Goal: Task Accomplishment & Management: Use online tool/utility

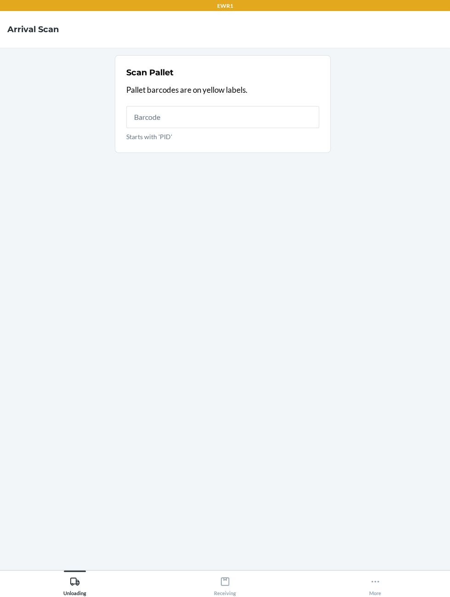
click at [332, 72] on form "Scan Pallet Pallet barcodes are on yellow labels. Starts with 'PID'" at bounding box center [225, 104] width 220 height 98
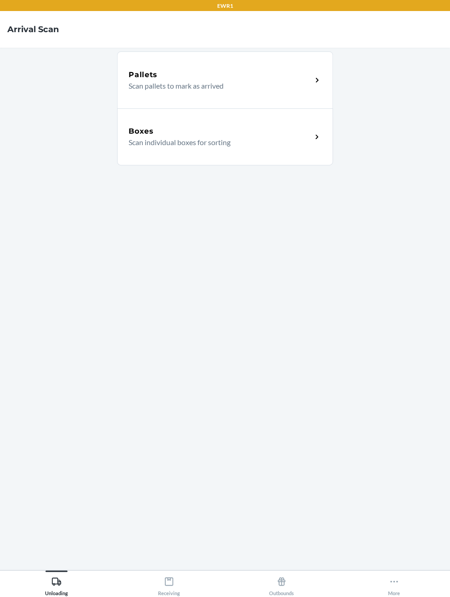
click at [309, 62] on div "Pallets Scan pallets to mark as arrived" at bounding box center [225, 79] width 216 height 57
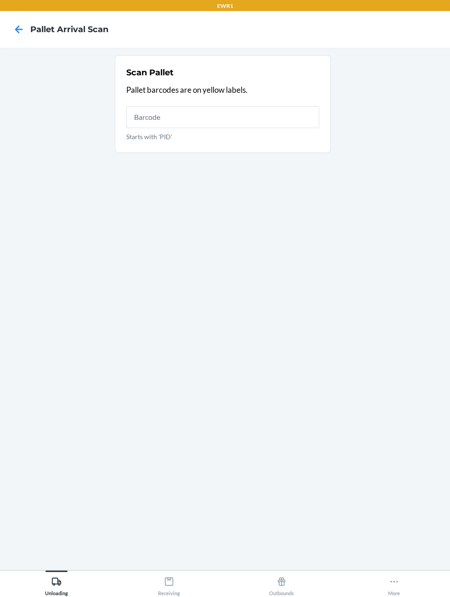
click at [335, 135] on section "Scan Pallet Pallet barcodes are on yellow labels. Starts with 'PID'" at bounding box center [224, 308] width 435 height 507
click at [296, 77] on div "Scan Pallet" at bounding box center [222, 73] width 193 height 12
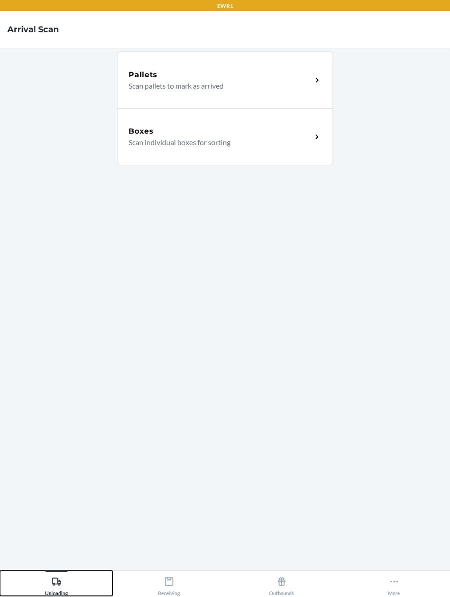
click at [98, 596] on button "Unloading" at bounding box center [56, 582] width 113 height 25
click at [201, 71] on div "Pallets" at bounding box center [220, 74] width 183 height 11
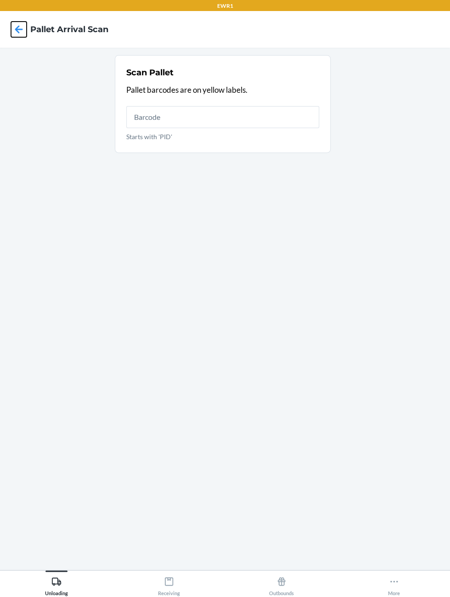
click at [18, 24] on icon at bounding box center [19, 30] width 16 height 16
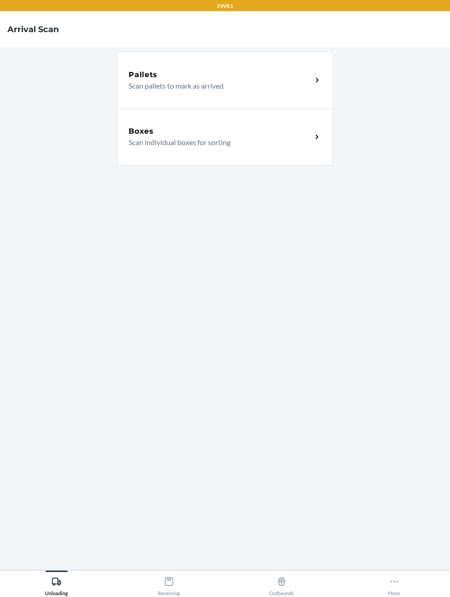
click at [33, 11] on nav "Arrival Scan" at bounding box center [225, 29] width 450 height 37
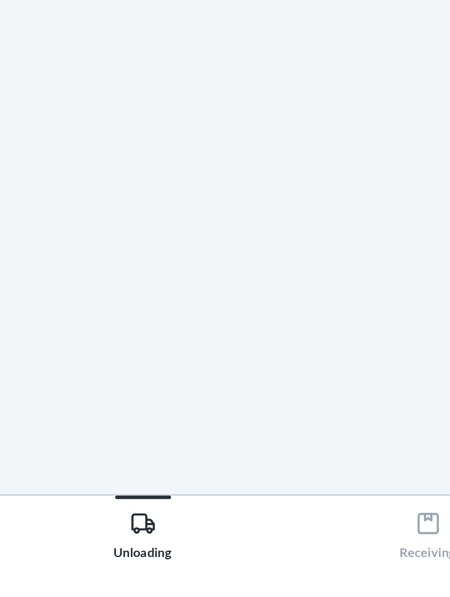
scroll to position [64, 0]
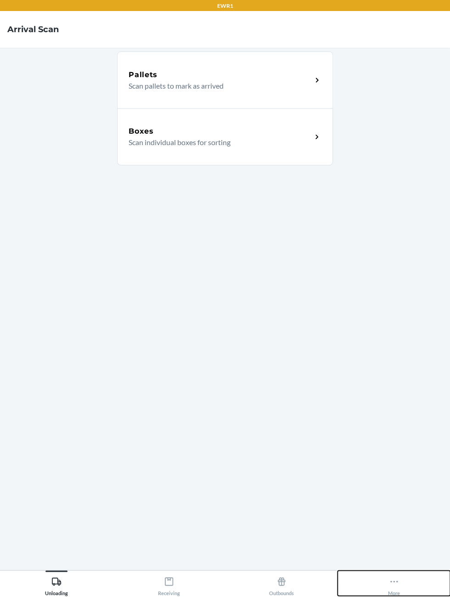
click at [405, 596] on button "More" at bounding box center [394, 582] width 113 height 25
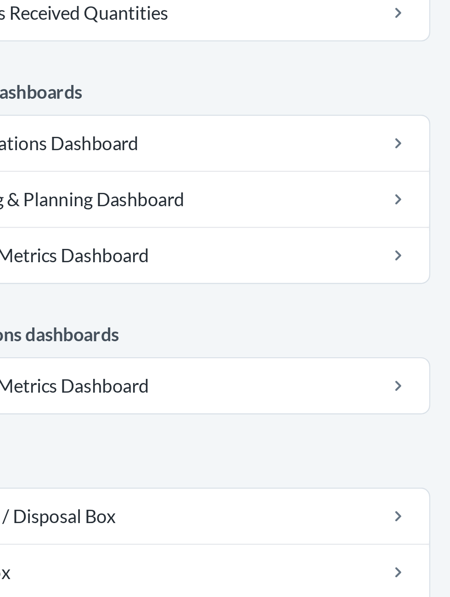
scroll to position [215, 0]
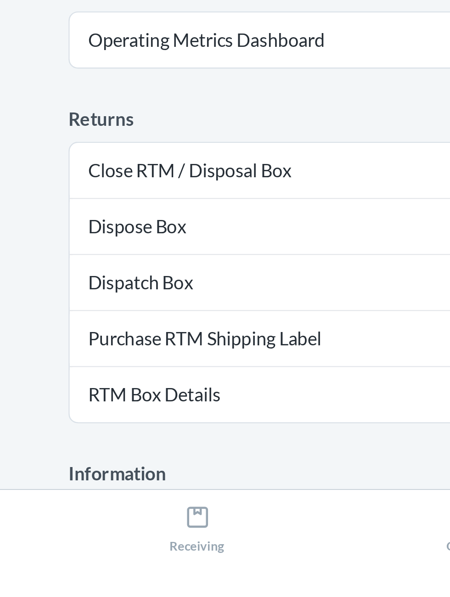
scroll to position [64, 0]
